Goal: Answer question/provide support: Share knowledge or assist other users

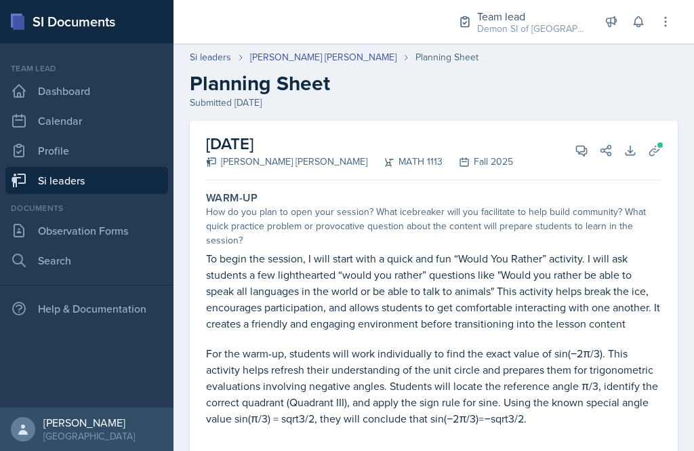
click at [585, 160] on button "View Comments" at bounding box center [582, 150] width 24 height 24
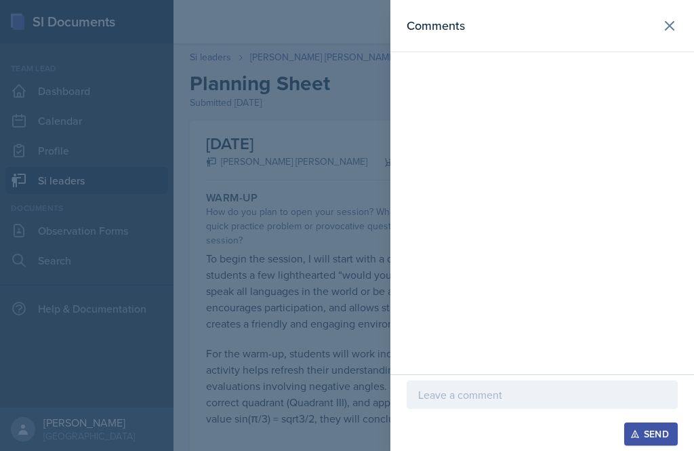
click at [345, 299] on div at bounding box center [347, 225] width 694 height 451
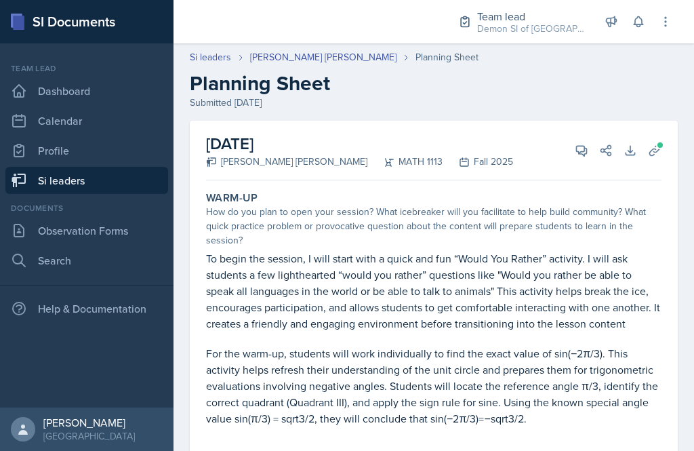
click at [581, 155] on icon at bounding box center [582, 151] width 14 height 14
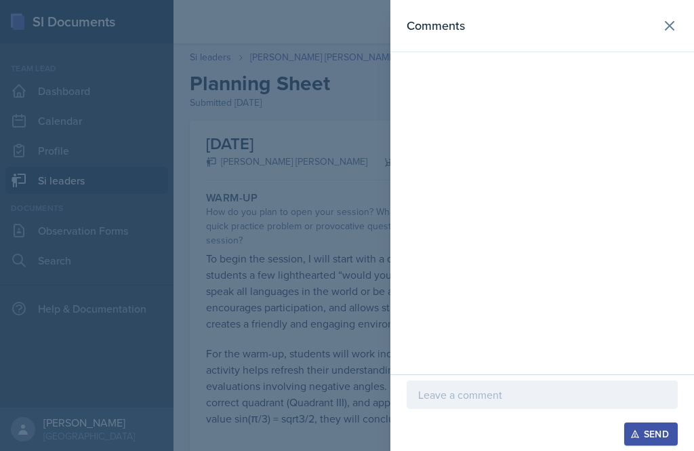
click at [538, 400] on p at bounding box center [542, 395] width 248 height 16
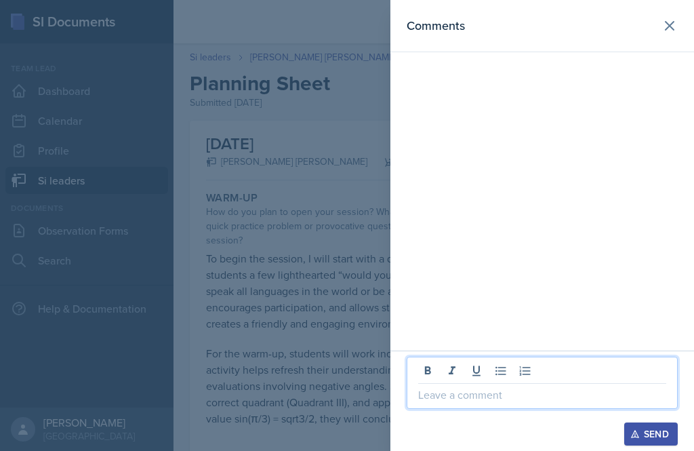
scroll to position [31, 0]
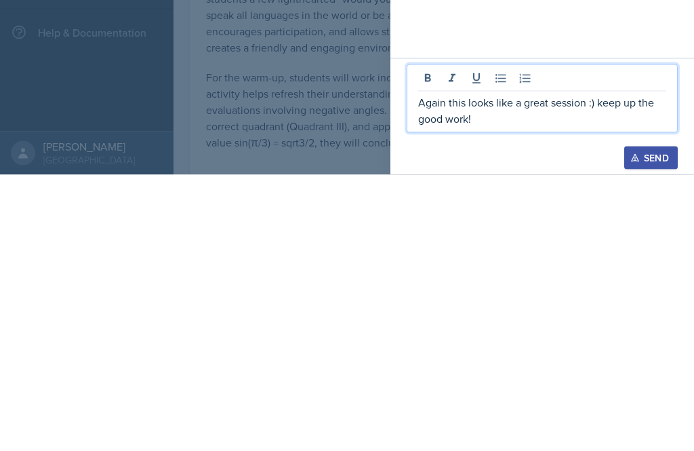
click at [425, 370] on p "Again this looks like a great session :) keep up the good work!" at bounding box center [542, 386] width 248 height 33
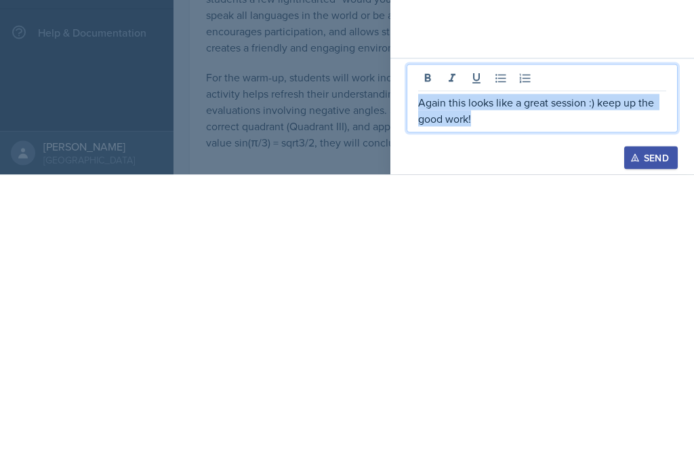
copy p "Again this looks like a great session :) keep up the good work!"
click at [658, 429] on div "Send" at bounding box center [651, 434] width 36 height 11
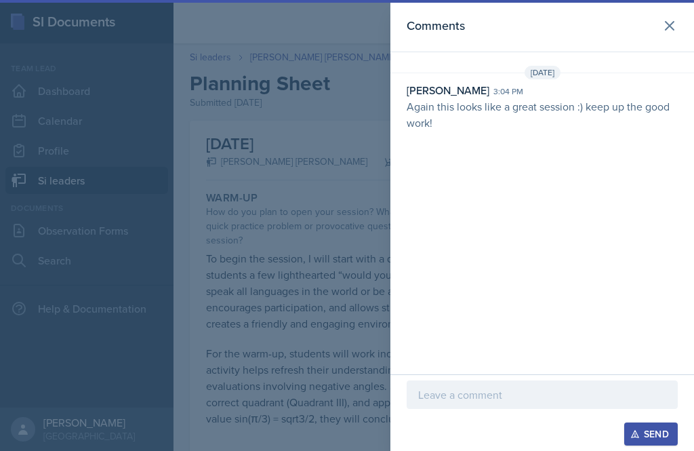
scroll to position [16, 0]
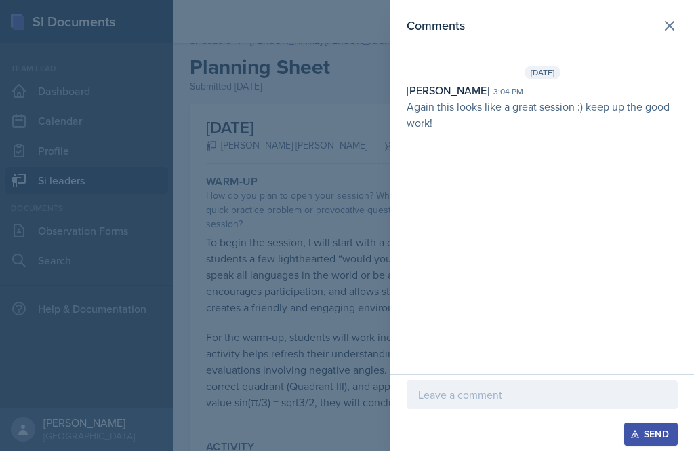
click at [334, 352] on div at bounding box center [347, 225] width 694 height 451
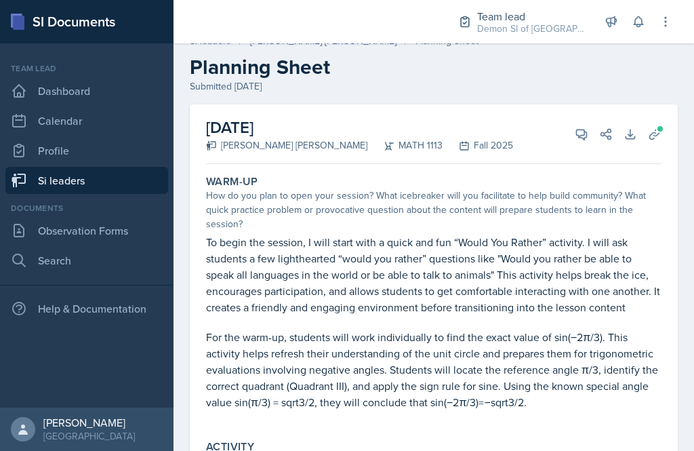
click at [117, 167] on link "Si leaders" at bounding box center [86, 180] width 163 height 27
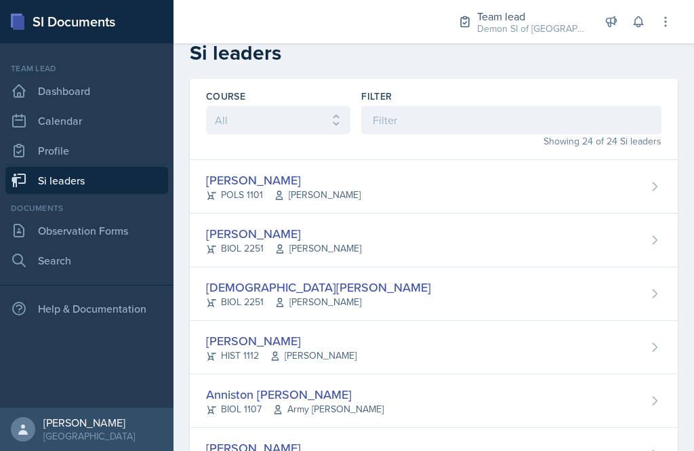
click at [138, 192] on link "Si leaders" at bounding box center [86, 180] width 163 height 27
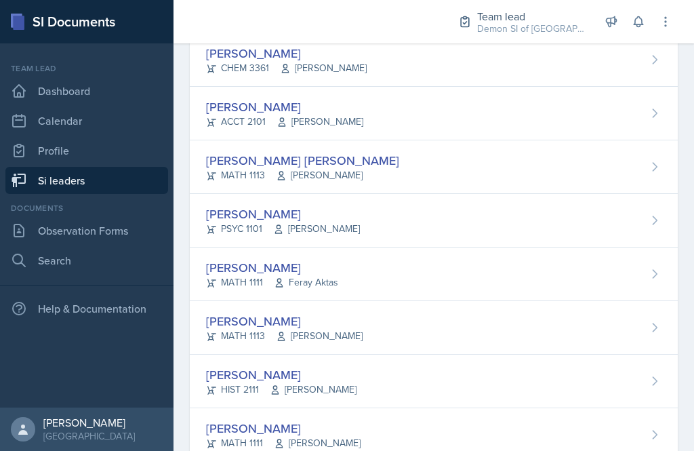
scroll to position [1000, 0]
click at [298, 333] on span "Ben Sloop" at bounding box center [319, 337] width 87 height 14
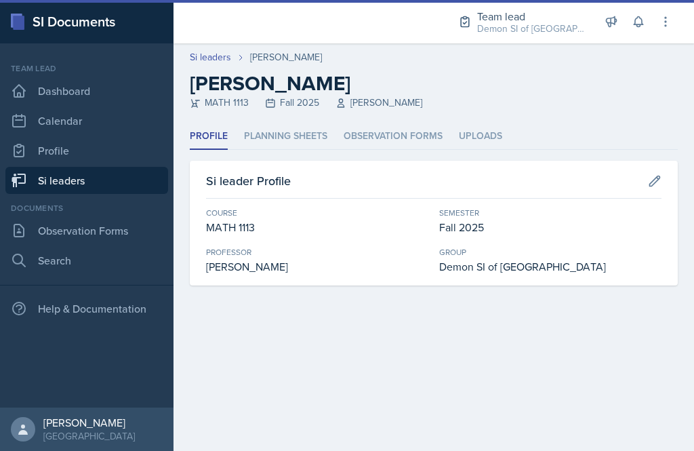
click at [314, 144] on li "Planning Sheets" at bounding box center [285, 136] width 83 height 26
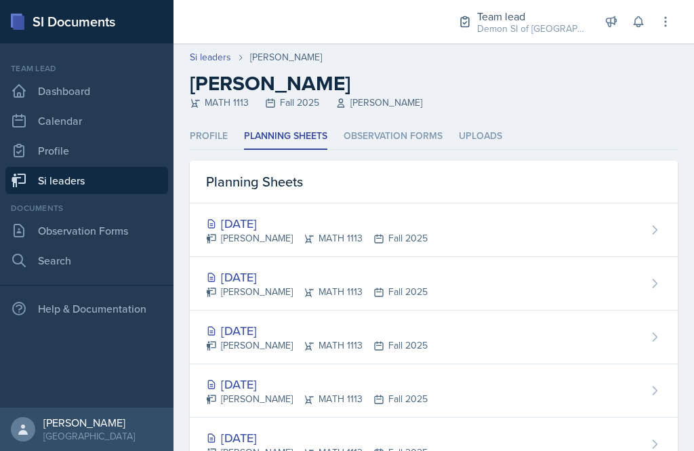
click at [288, 279] on div "[DATE]" at bounding box center [317, 277] width 222 height 18
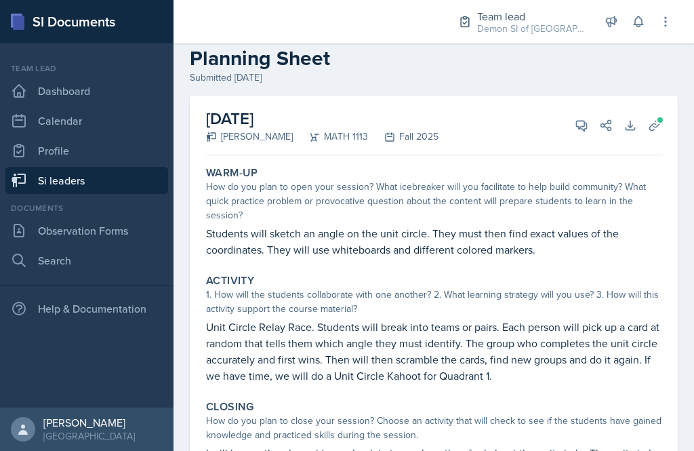
scroll to position [26, 0]
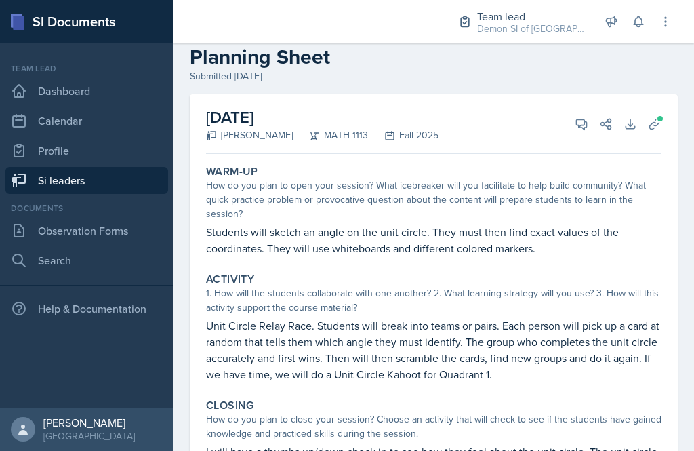
click at [653, 126] on icon at bounding box center [655, 124] width 14 height 14
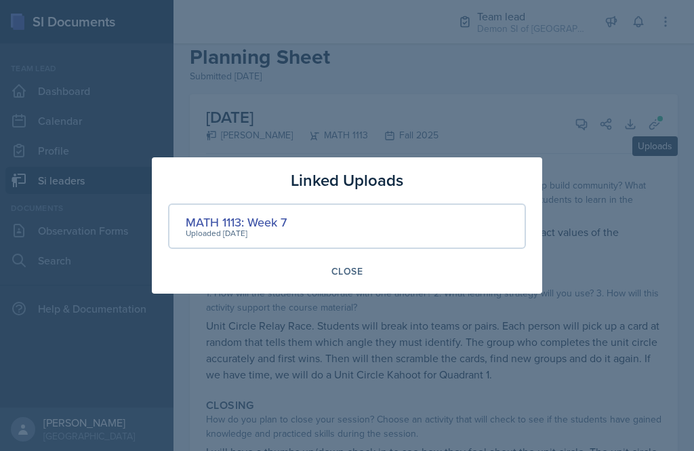
click at [526, 153] on div at bounding box center [347, 225] width 694 height 451
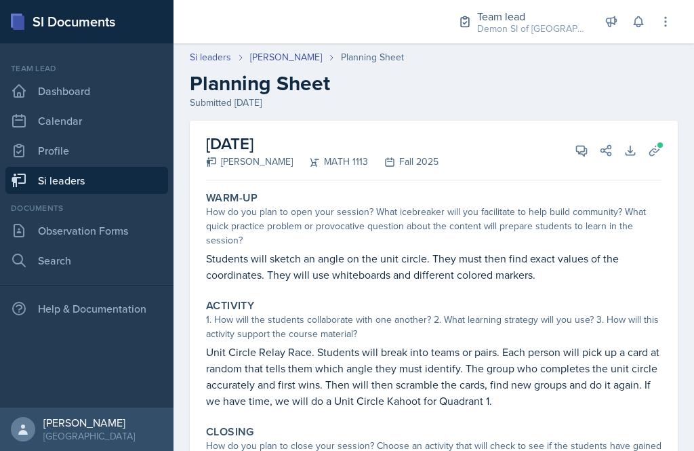
scroll to position [0, 0]
click at [585, 150] on icon at bounding box center [582, 151] width 10 height 10
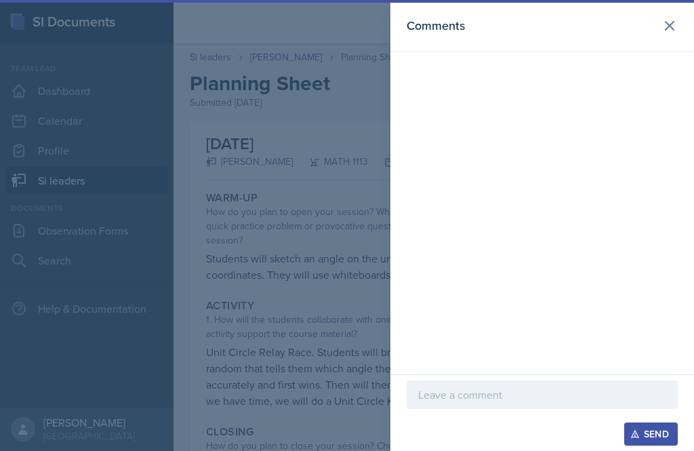
click at [460, 441] on div "Send" at bounding box center [542, 433] width 271 height 23
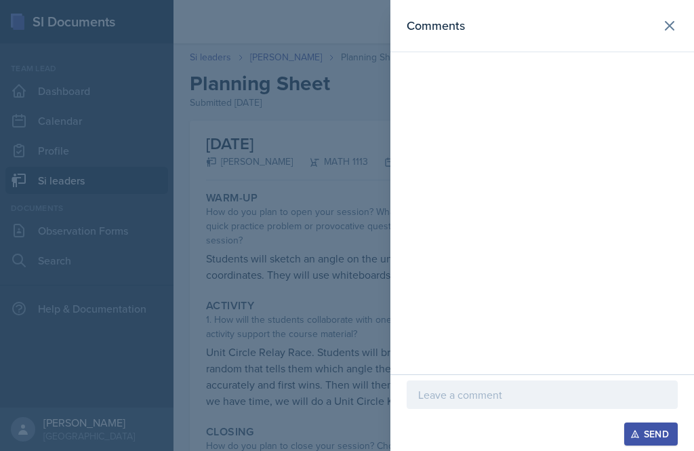
click at [471, 440] on div "Send" at bounding box center [542, 433] width 271 height 23
click at [456, 439] on div "Send" at bounding box center [542, 433] width 271 height 23
click at [482, 398] on p at bounding box center [542, 395] width 248 height 16
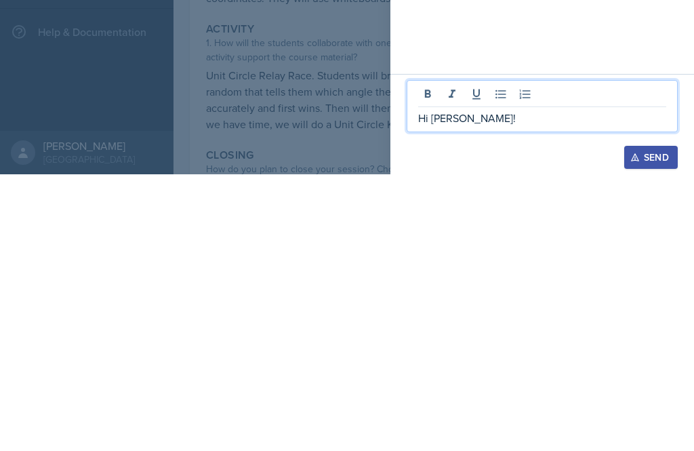
click at [319, 138] on div at bounding box center [347, 225] width 694 height 451
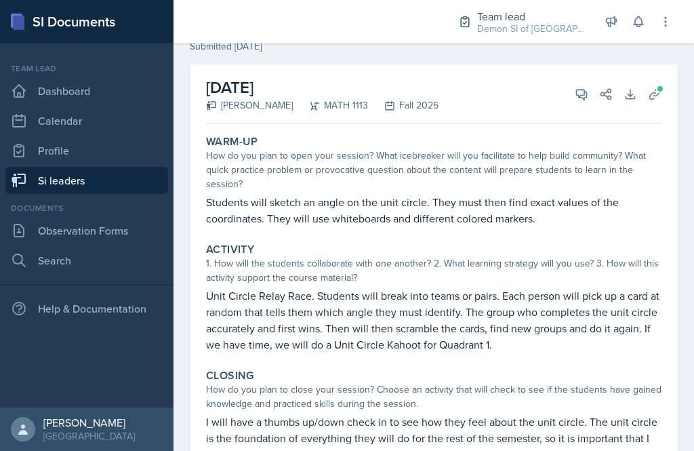
scroll to position [54, 0]
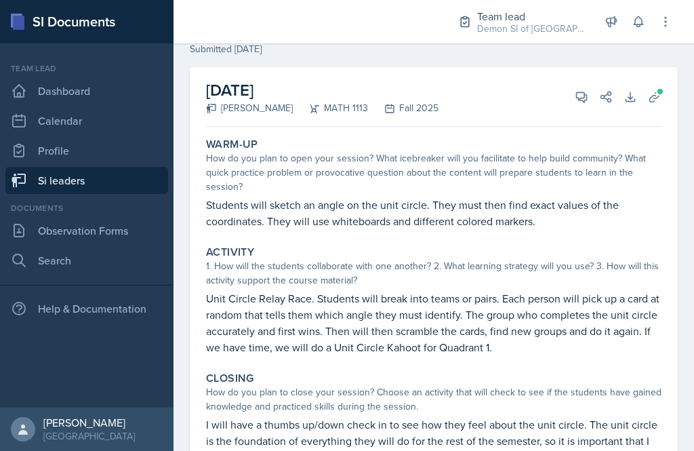
click at [583, 90] on icon at bounding box center [582, 97] width 14 height 14
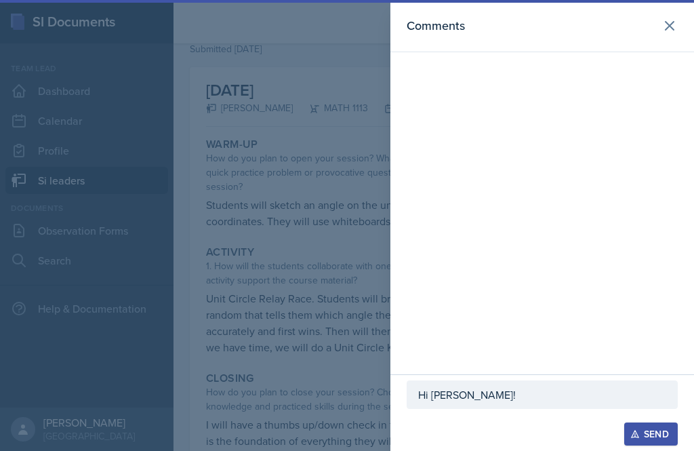
click at [547, 399] on p "Hi Madison!" at bounding box center [542, 395] width 248 height 16
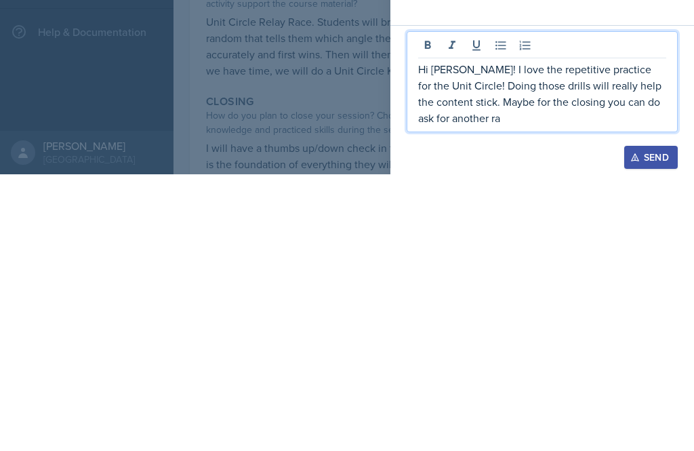
click at [459, 338] on p "Hi Madison! I love the repetitive practice for the Unit Circle! Doing those dri…" at bounding box center [542, 370] width 248 height 65
click at [451, 338] on p "Hi Madison! I love the repetitive practice for the Unit Circle! Doing those dri…" at bounding box center [542, 370] width 248 height 65
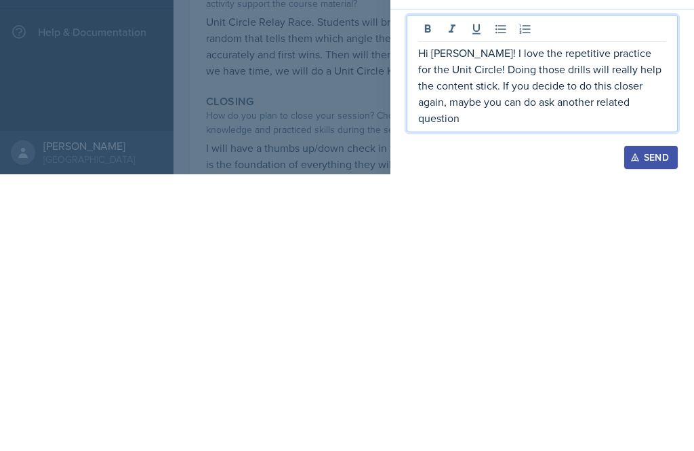
click at [463, 321] on p "Hi Madison! I love the repetitive practice for the Unit Circle! Doing those dri…" at bounding box center [542, 361] width 248 height 81
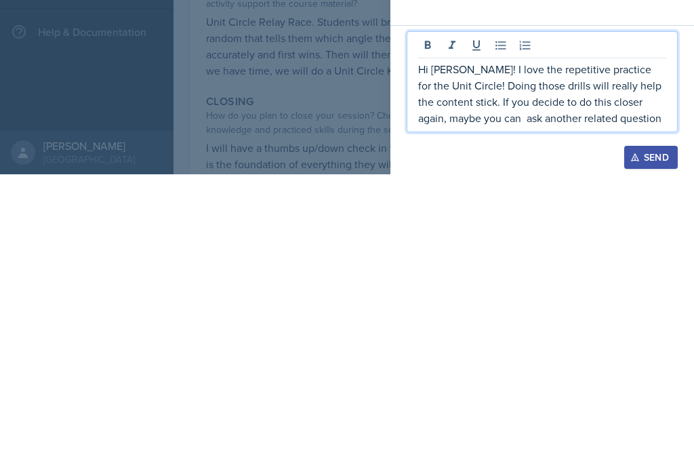
click at [468, 338] on p "Hi Madison! I love the repetitive practice for the Unit Circle! Doing those dri…" at bounding box center [542, 370] width 248 height 65
click at [602, 338] on p "Hi Madison! I love the repetitive practice for the Unit Circle! Doing those dri…" at bounding box center [542, 370] width 248 height 65
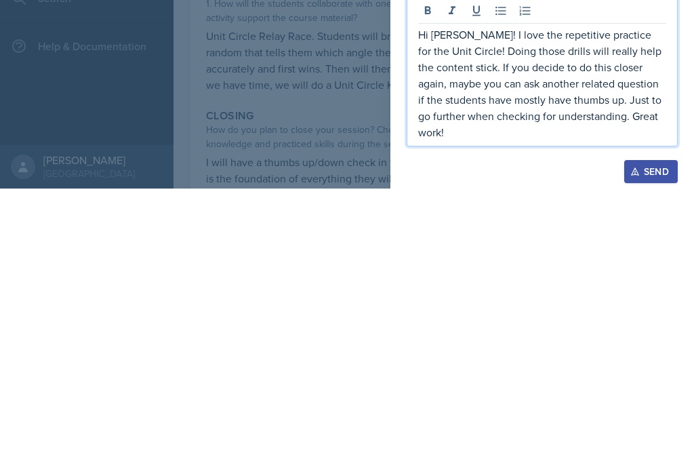
click at [578, 289] on p "Hi Madison! I love the repetitive practice for the Unit Circle! Doing those dri…" at bounding box center [542, 346] width 248 height 114
click at [559, 289] on p "Hi Madison! I love the repetitive practice for the Unit Circle! Doing those dri…" at bounding box center [542, 346] width 248 height 114
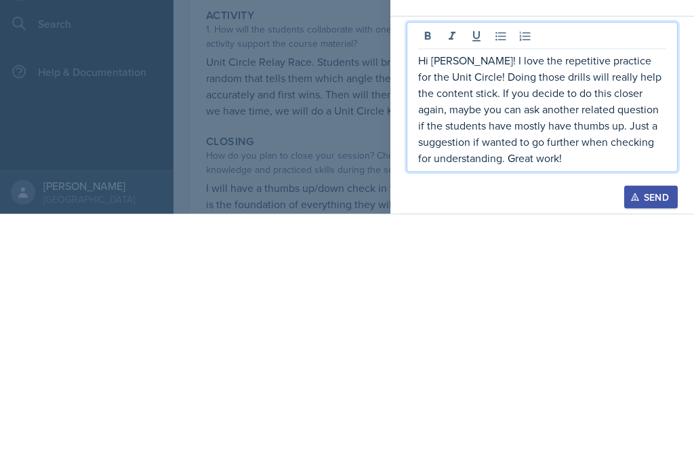
click at [430, 289] on p "Hi Madison! I love the repetitive practice for the Unit Circle! Doing those dri…" at bounding box center [542, 346] width 248 height 114
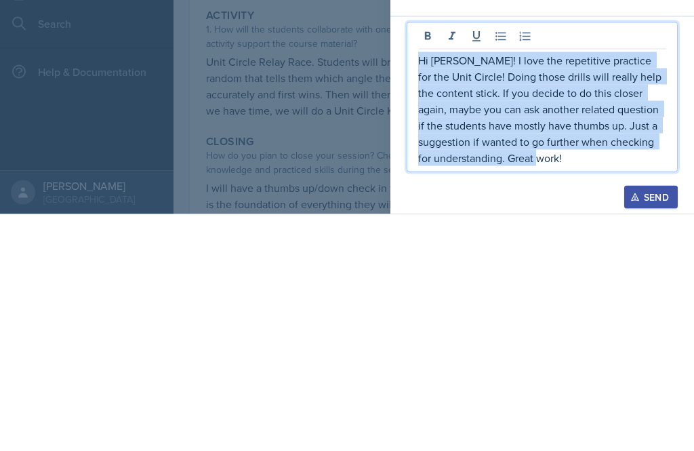
copy p "Hi Madison! I love the repetitive practice for the Unit Circle! Doing those dri…"
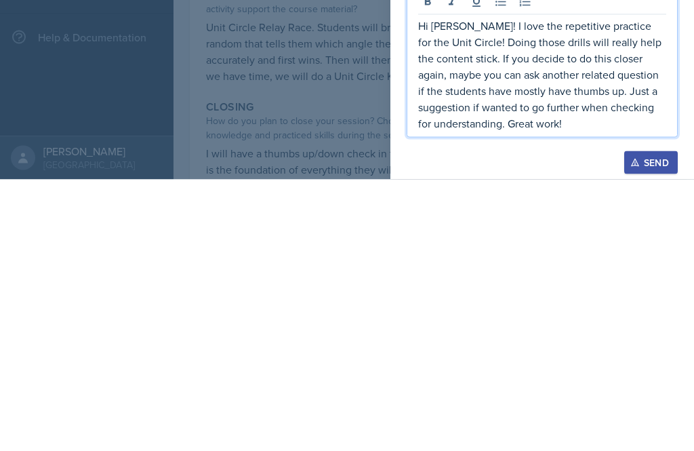
click at [640, 289] on p "Hi Madison! I love the repetitive practice for the Unit Circle! Doing those dri…" at bounding box center [542, 346] width 248 height 114
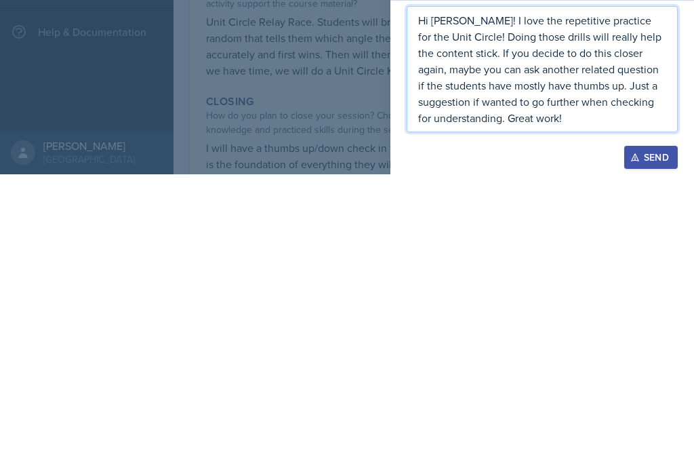
click at [648, 429] on div "Send" at bounding box center [651, 434] width 36 height 11
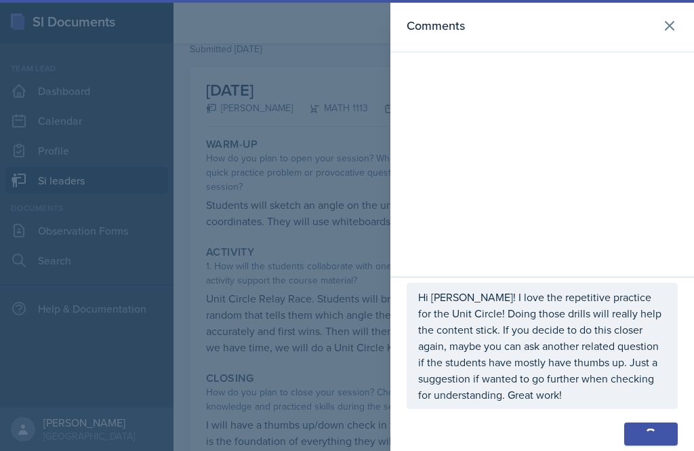
scroll to position [142, 0]
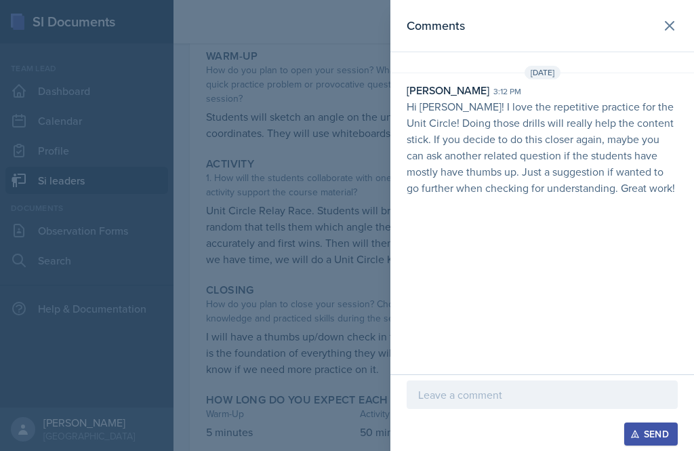
click at [347, 303] on div at bounding box center [347, 225] width 694 height 451
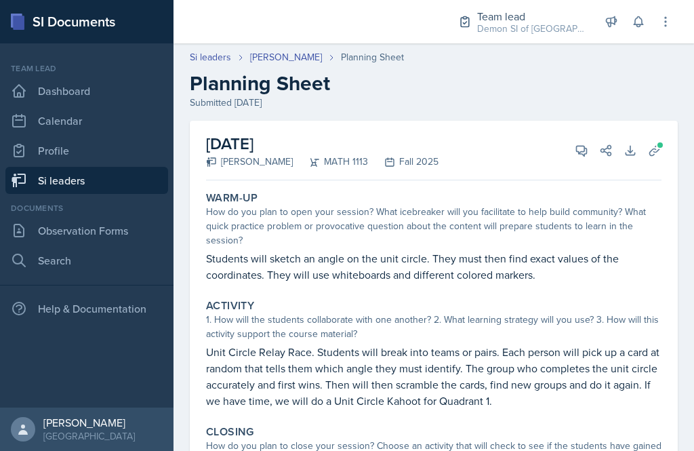
scroll to position [0, 0]
click at [122, 167] on link "Si leaders" at bounding box center [86, 180] width 163 height 27
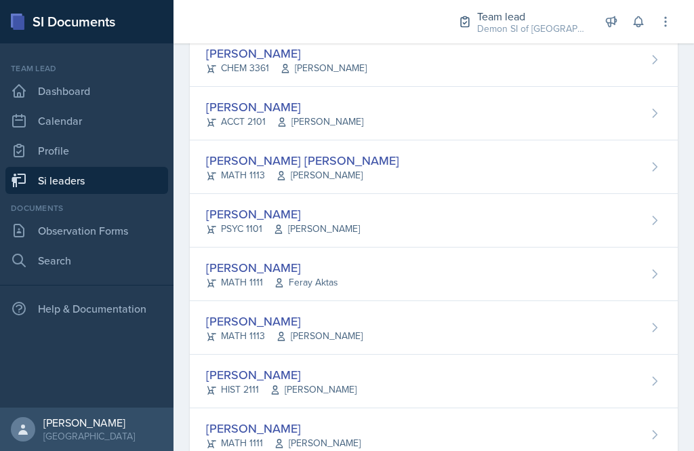
scroll to position [1000, 0]
click at [376, 338] on div "Madison Villalba MATH 1113 Ben Sloop" at bounding box center [434, 329] width 488 height 54
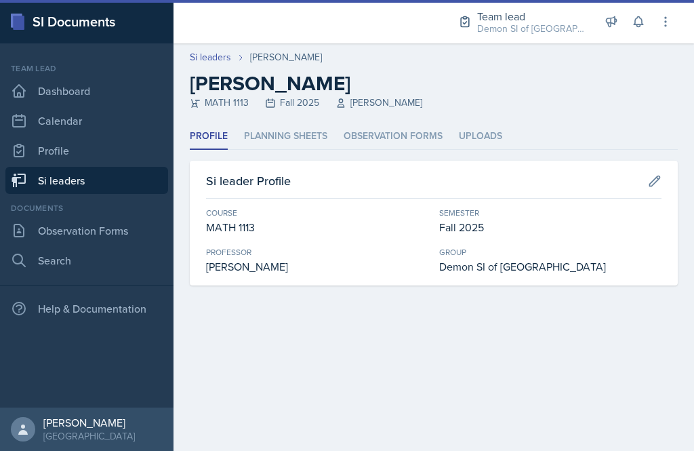
click at [314, 140] on li "Planning Sheets" at bounding box center [285, 136] width 83 height 26
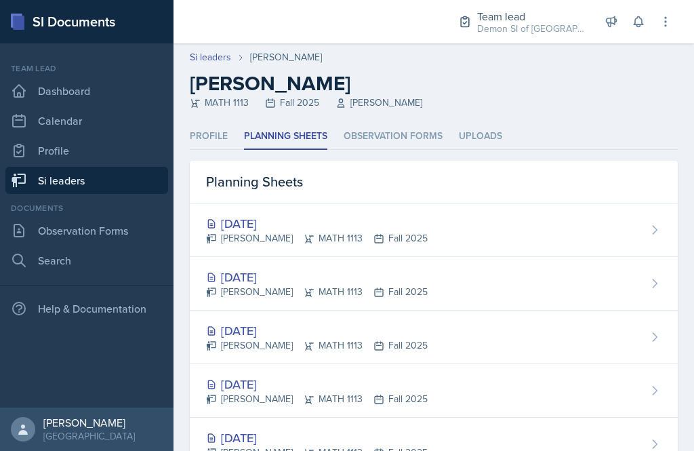
click at [309, 227] on div "[DATE]" at bounding box center [317, 223] width 222 height 18
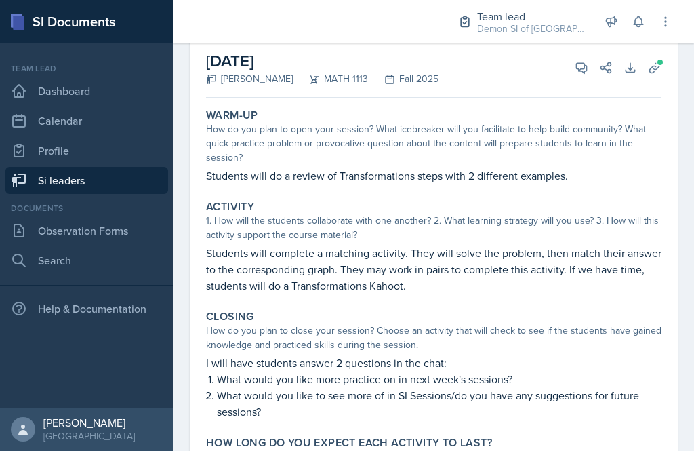
scroll to position [81, 0]
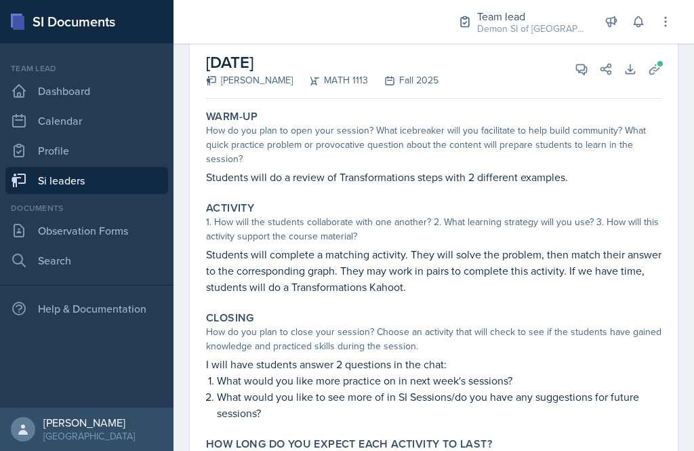
click at [655, 73] on icon at bounding box center [655, 69] width 14 height 14
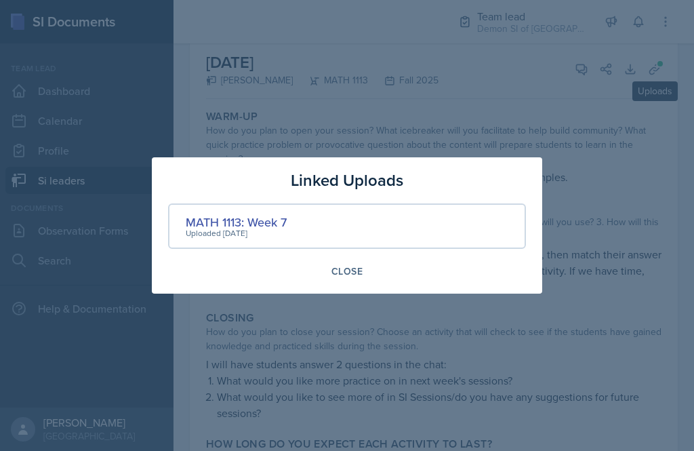
scroll to position [43, 0]
click at [262, 227] on div "MATH 1113: Week 7" at bounding box center [236, 222] width 101 height 18
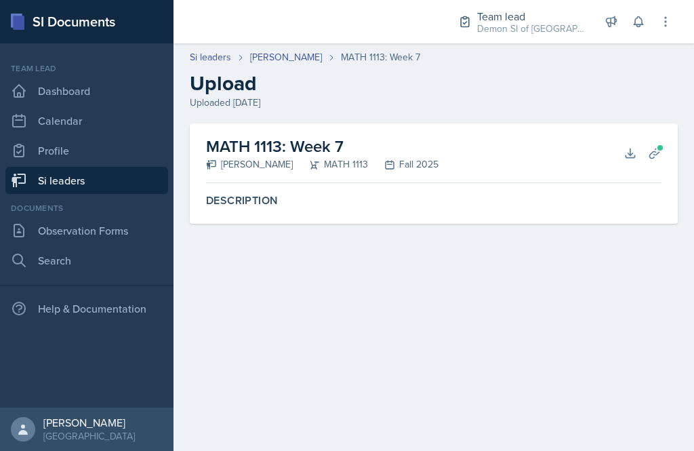
click at [623, 159] on button "Download" at bounding box center [630, 153] width 24 height 24
click at [652, 151] on icon at bounding box center [655, 153] width 14 height 14
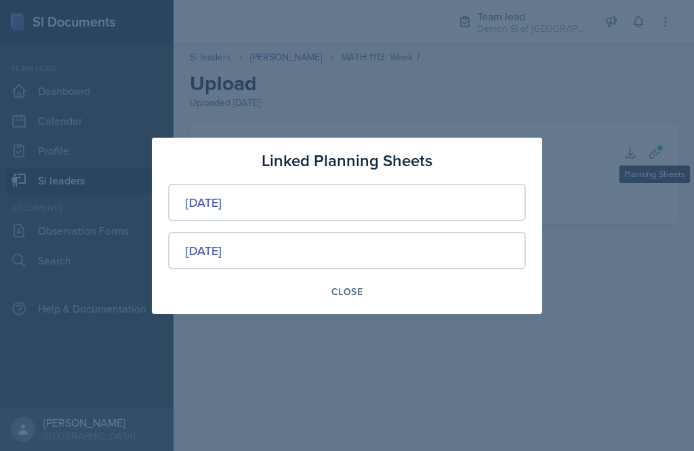
click at [222, 197] on div "[DATE]" at bounding box center [204, 202] width 36 height 18
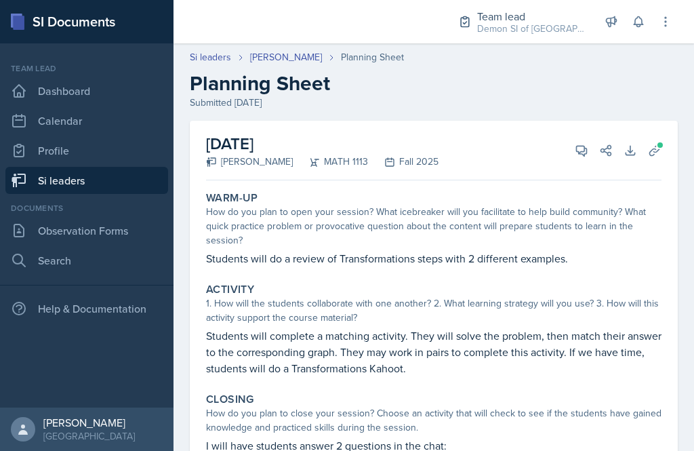
click at [581, 155] on icon at bounding box center [582, 151] width 14 height 14
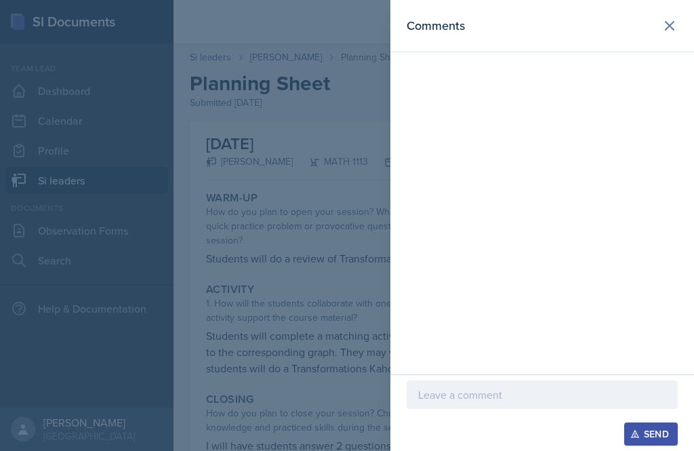
click at [470, 387] on p at bounding box center [542, 395] width 248 height 16
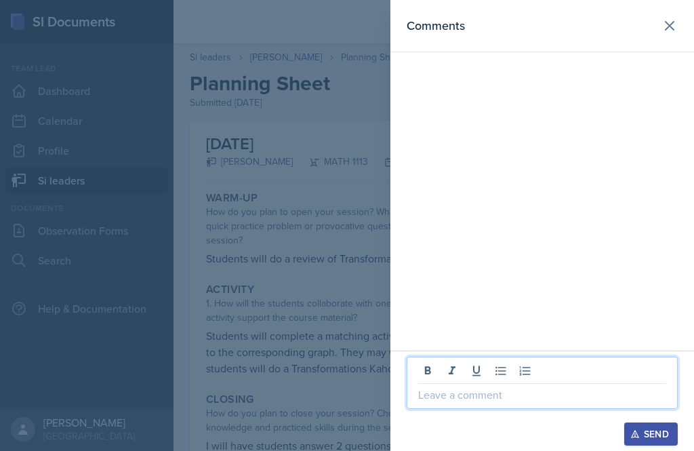
scroll to position [31, 0]
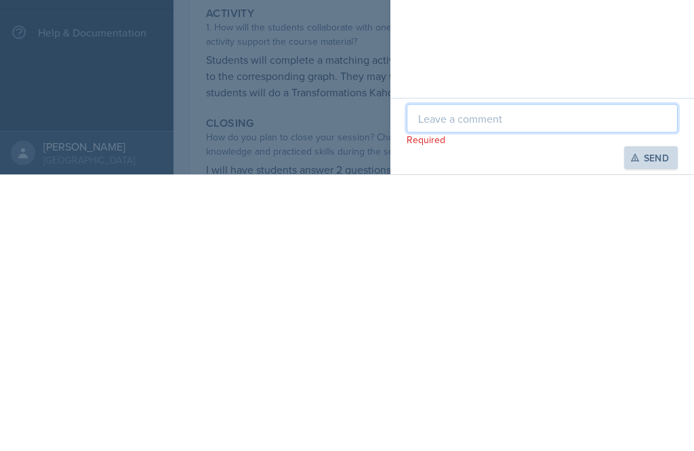
click at [302, 144] on div at bounding box center [347, 225] width 694 height 451
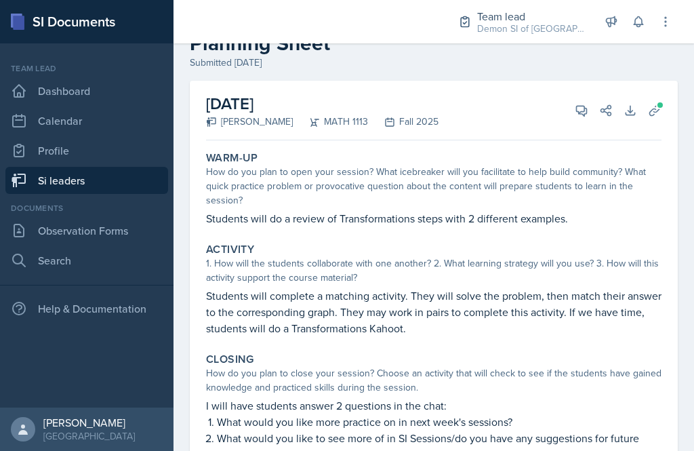
scroll to position [39, 0]
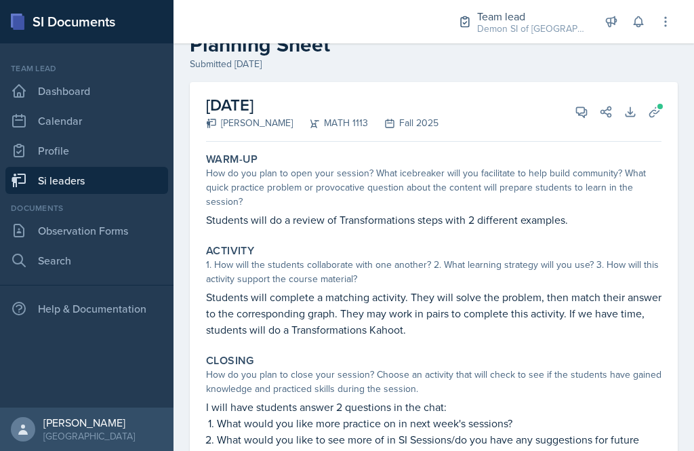
click at [585, 100] on button "View Comments" at bounding box center [582, 112] width 24 height 24
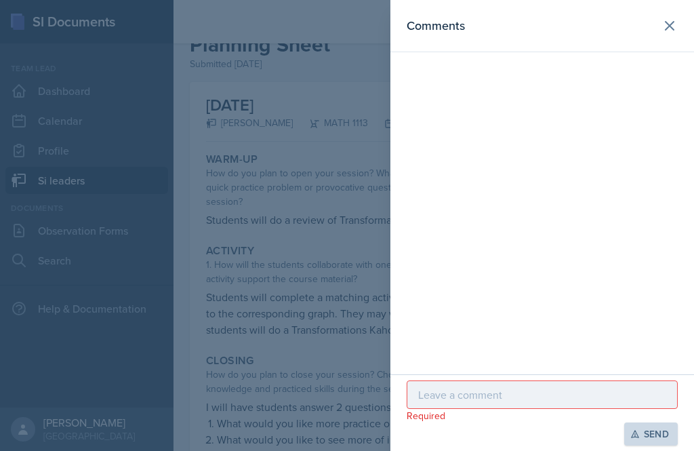
click at [471, 395] on p at bounding box center [542, 395] width 248 height 16
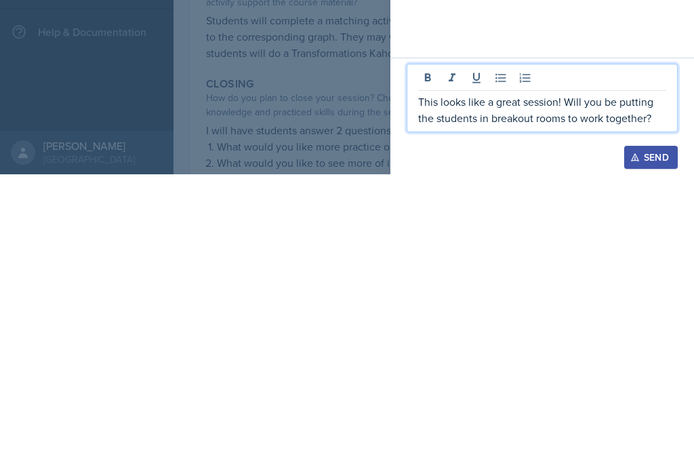
click at [431, 370] on p "This looks like a great session! Will you be putting the students in breakout r…" at bounding box center [542, 386] width 248 height 33
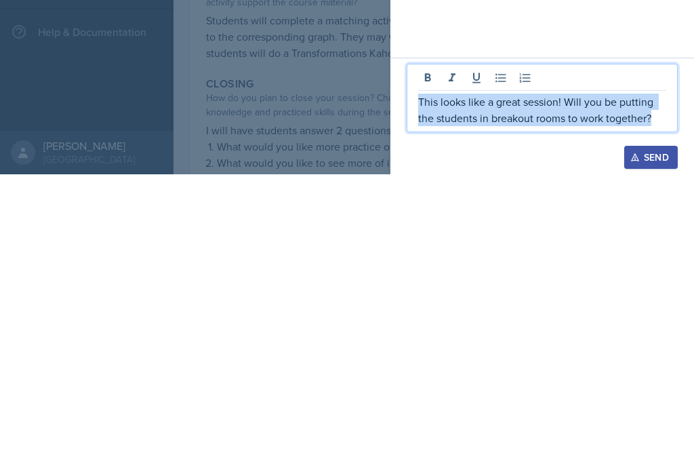
copy p "This looks like a great session! Will you be putting the students in breakout r…"
click at [642, 422] on button "Send" at bounding box center [652, 433] width 54 height 23
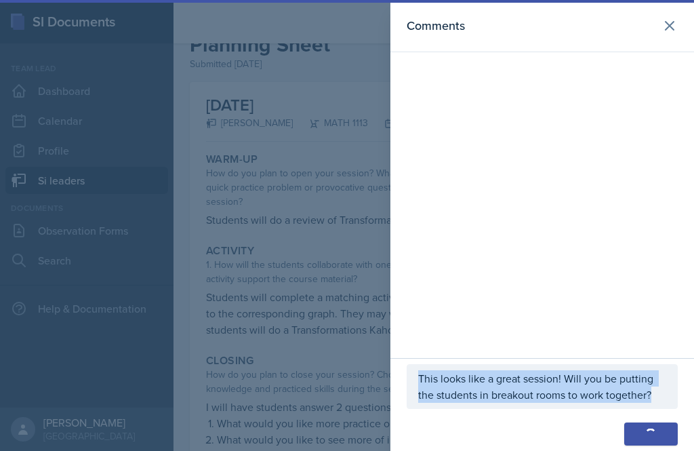
scroll to position [55, 0]
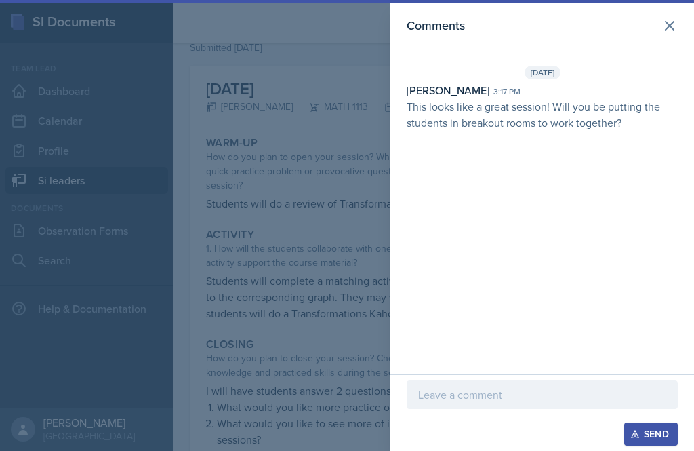
click at [342, 354] on div at bounding box center [347, 225] width 694 height 451
